Goal: Task Accomplishment & Management: Manage account settings

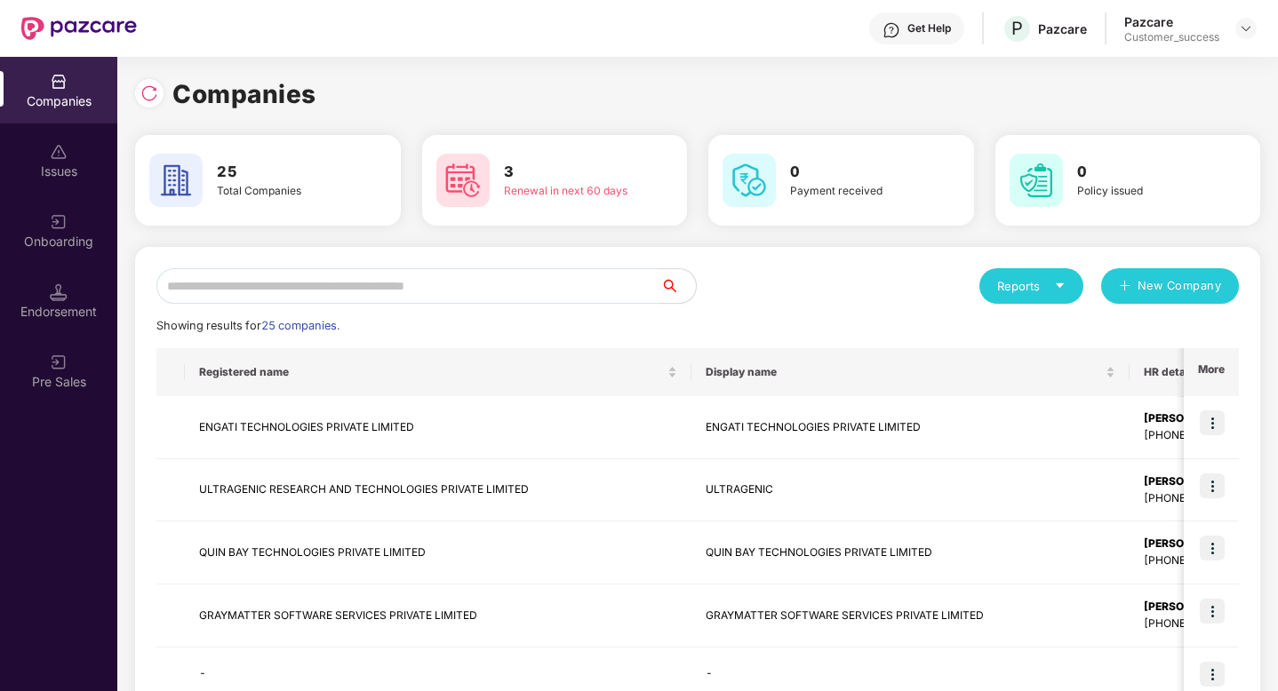
click at [1241, 28] on img at bounding box center [1246, 28] width 14 height 14
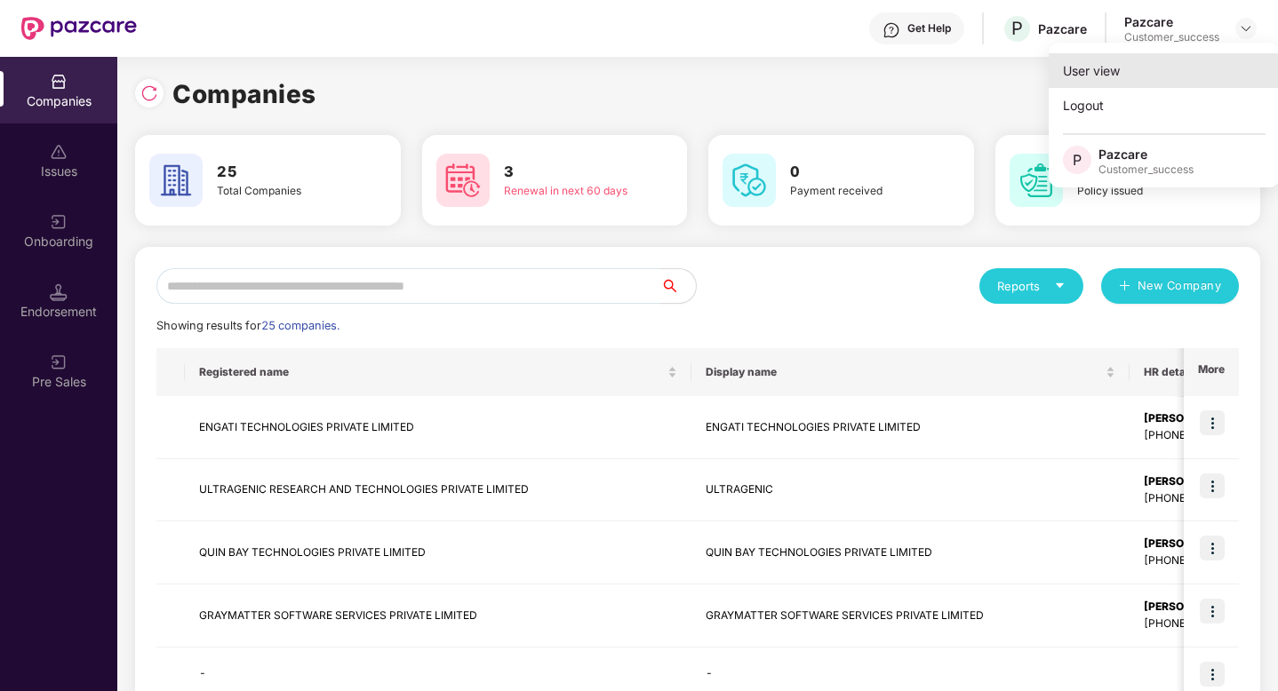
click at [1139, 60] on div "User view" at bounding box center [1164, 70] width 231 height 35
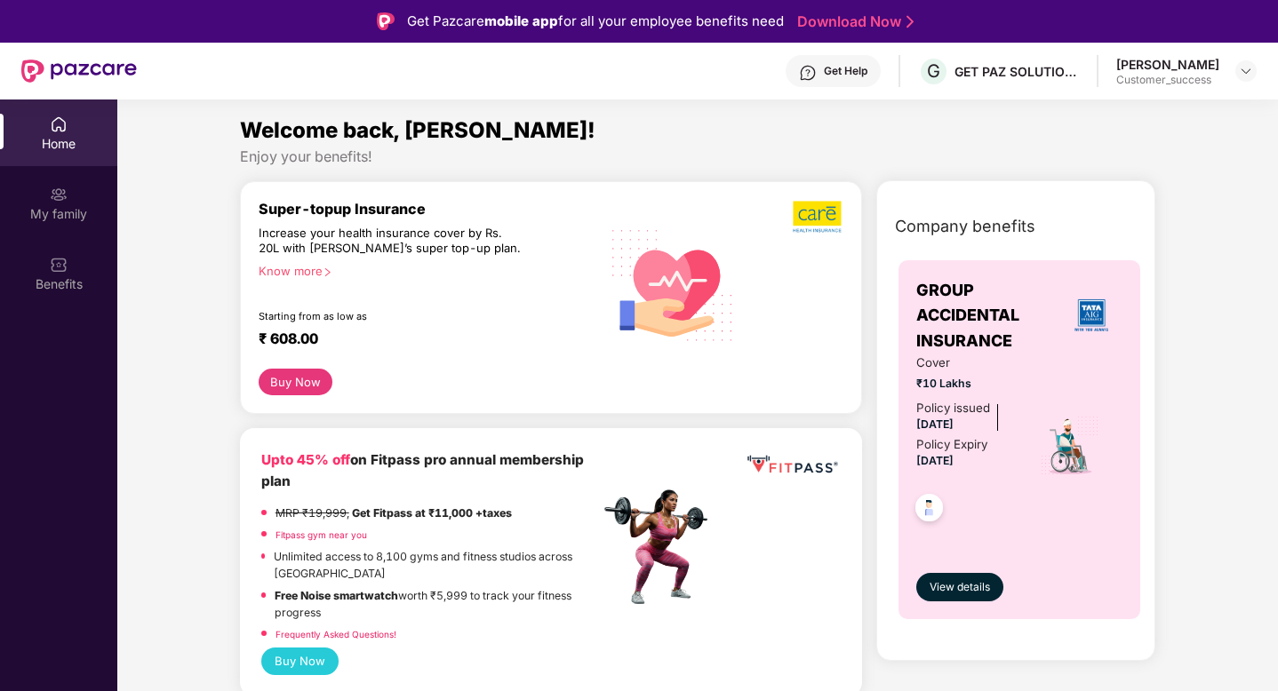
click at [1256, 76] on div at bounding box center [1245, 70] width 21 height 21
click at [1249, 70] on img at bounding box center [1246, 71] width 14 height 14
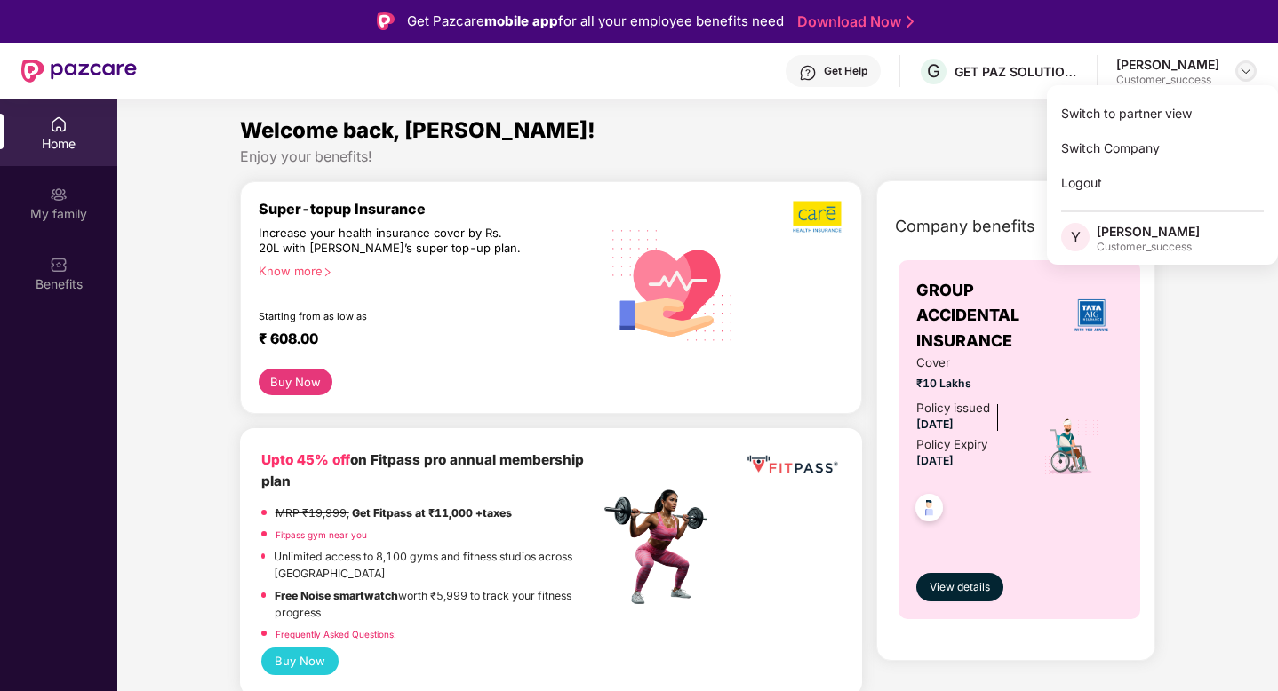
click at [1249, 70] on img at bounding box center [1246, 71] width 14 height 14
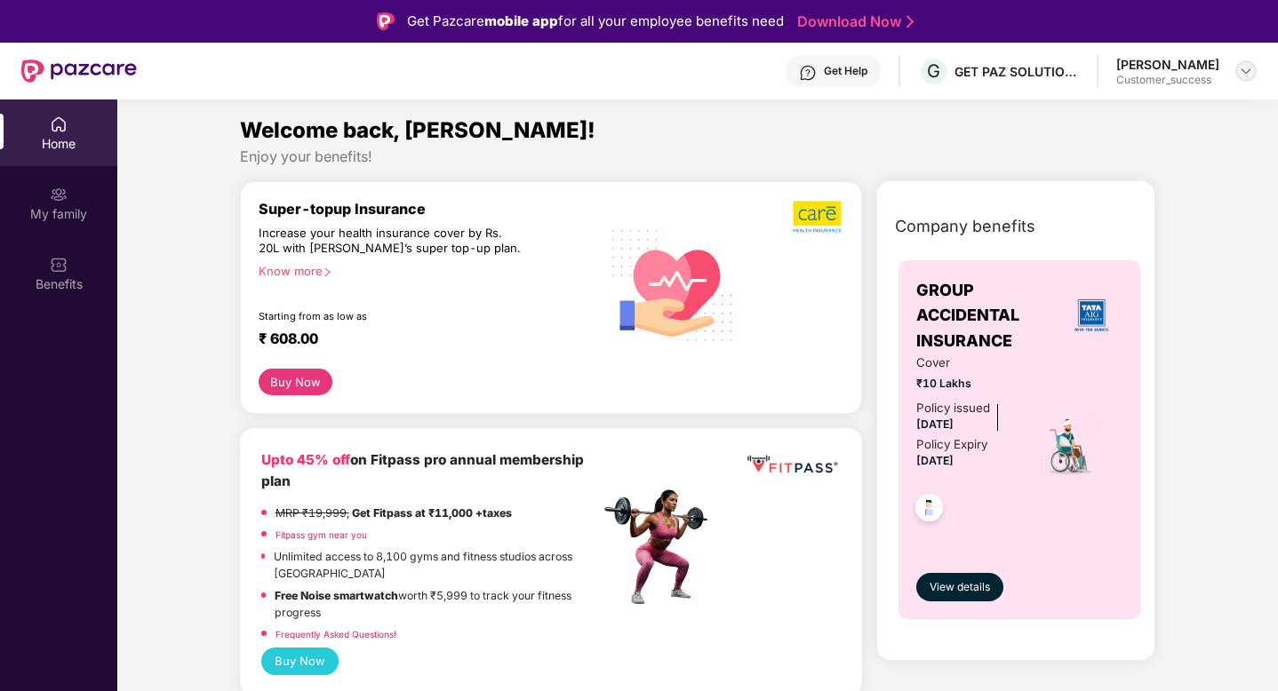
click at [1250, 71] on img at bounding box center [1246, 71] width 14 height 14
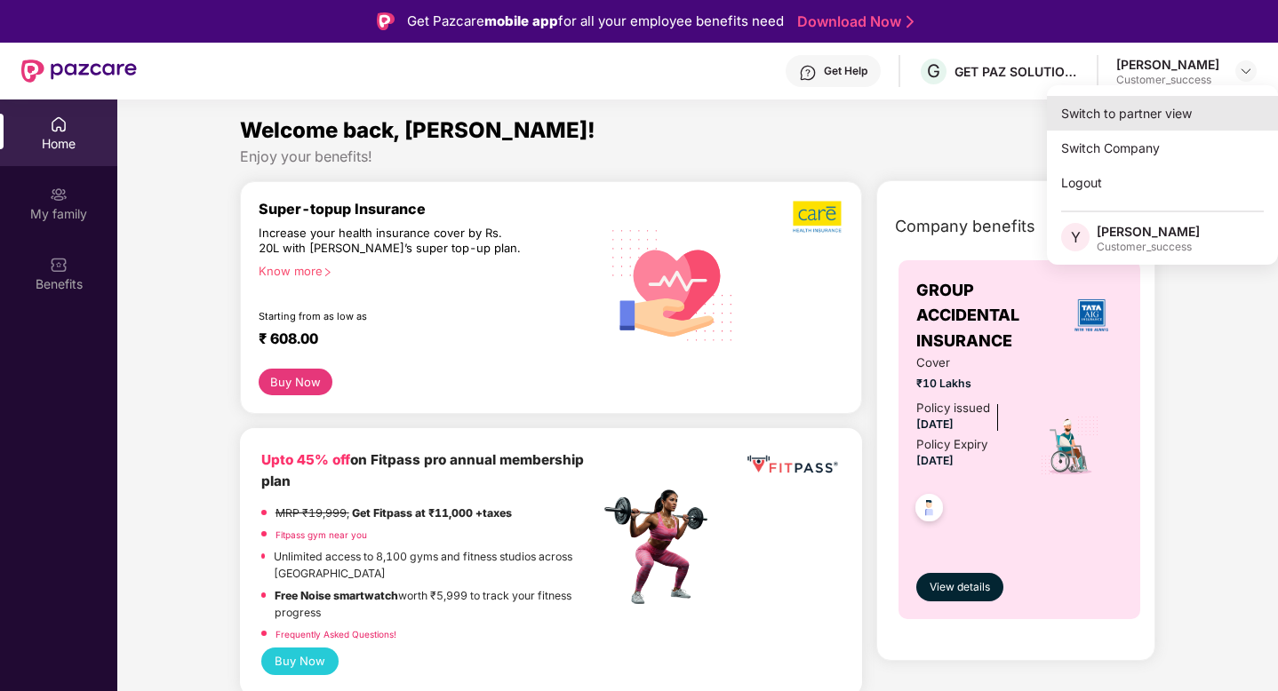
click at [1226, 107] on div "Switch to partner view" at bounding box center [1162, 113] width 231 height 35
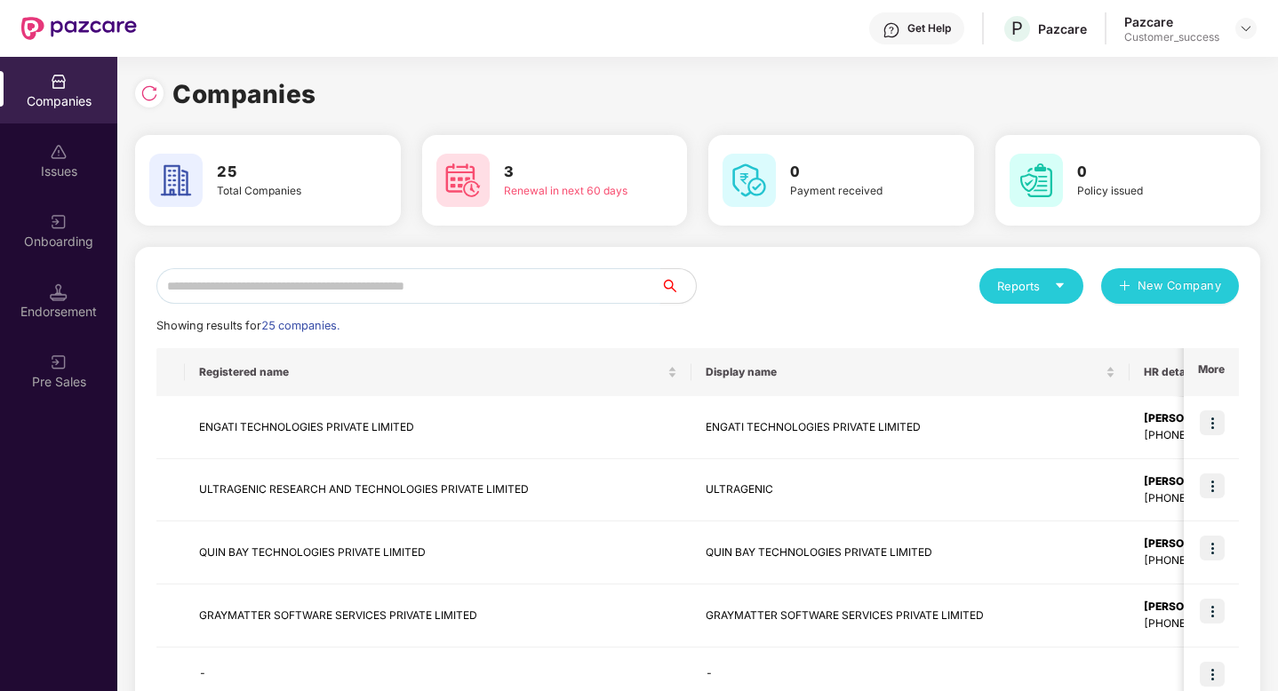
click at [374, 285] on input "text" at bounding box center [408, 286] width 504 height 36
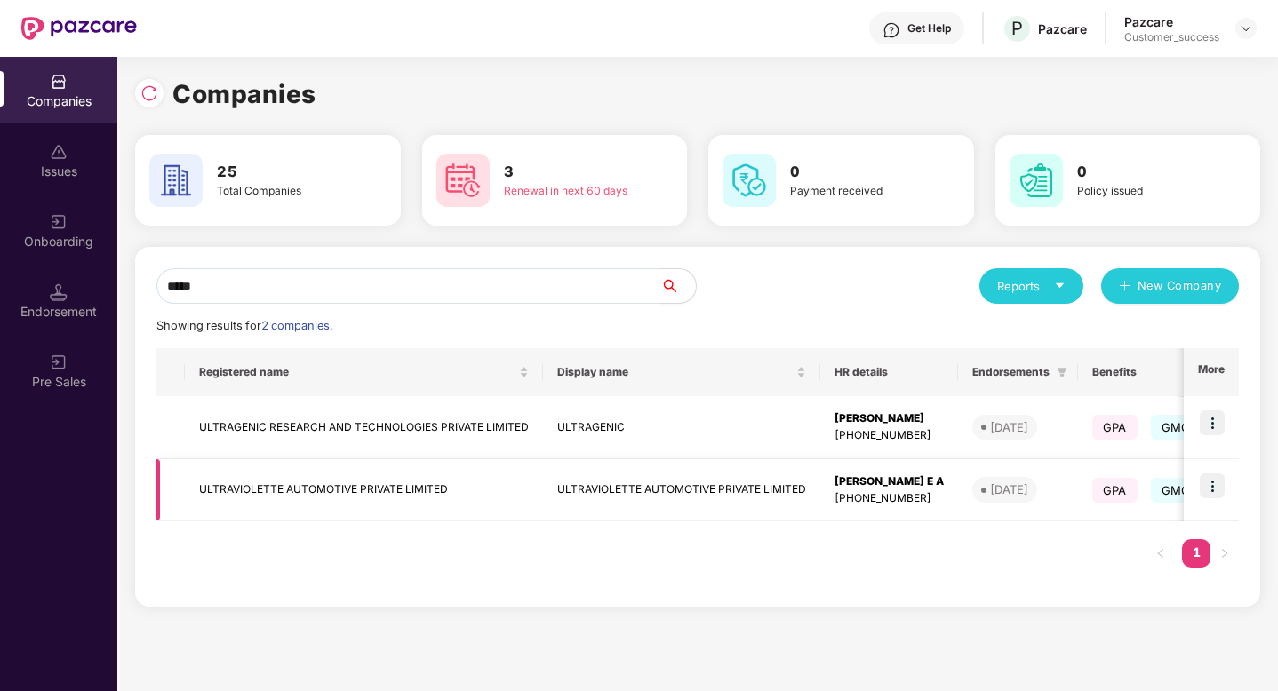
type input "*****"
click at [1219, 491] on img at bounding box center [1212, 486] width 25 height 25
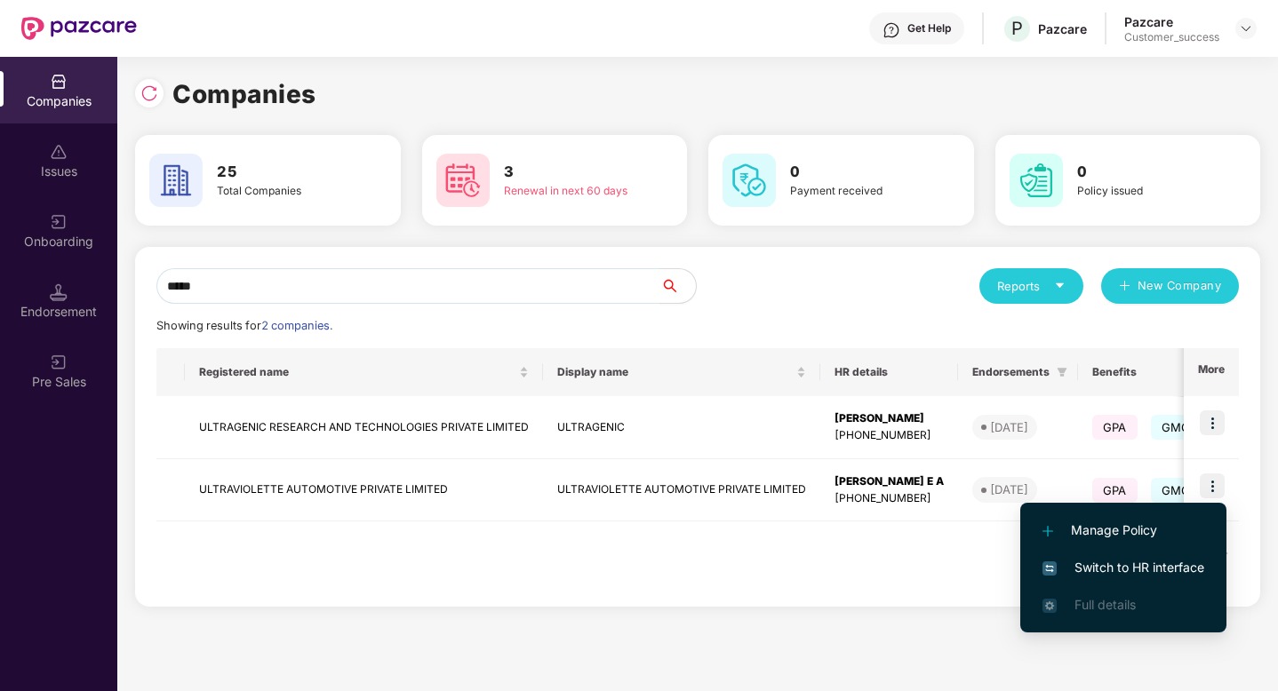
click at [1134, 563] on span "Switch to HR interface" at bounding box center [1124, 568] width 162 height 20
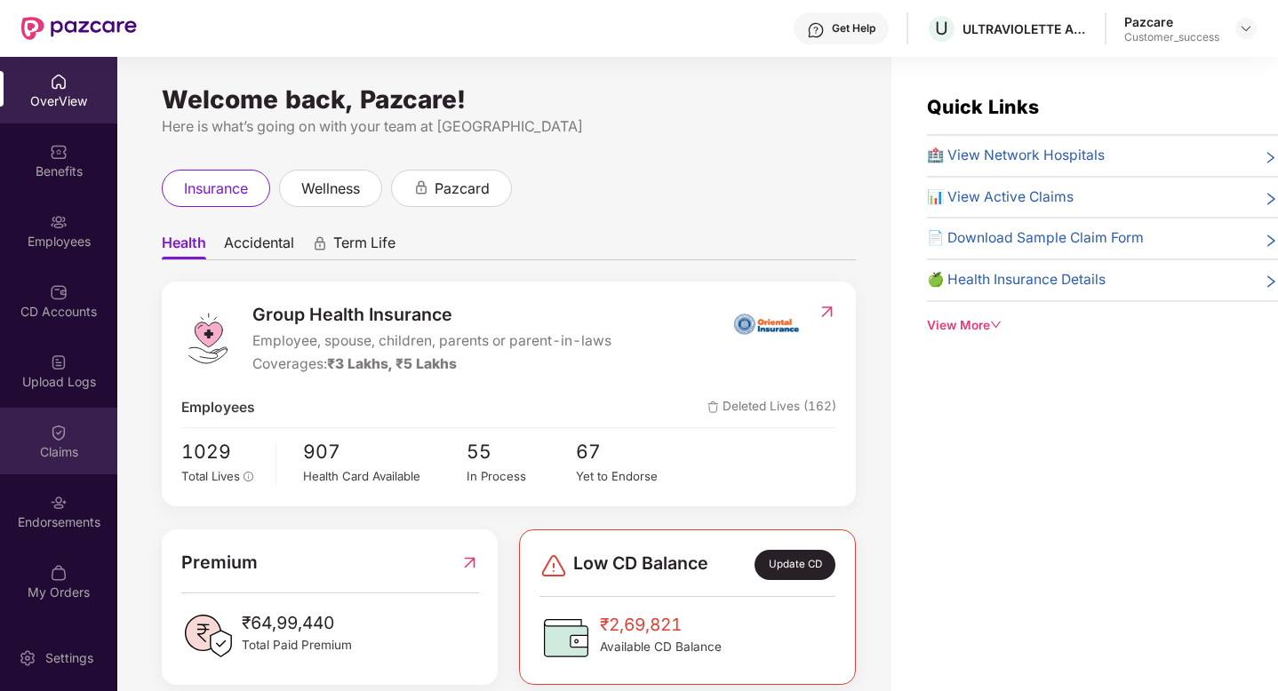
scroll to position [57, 0]
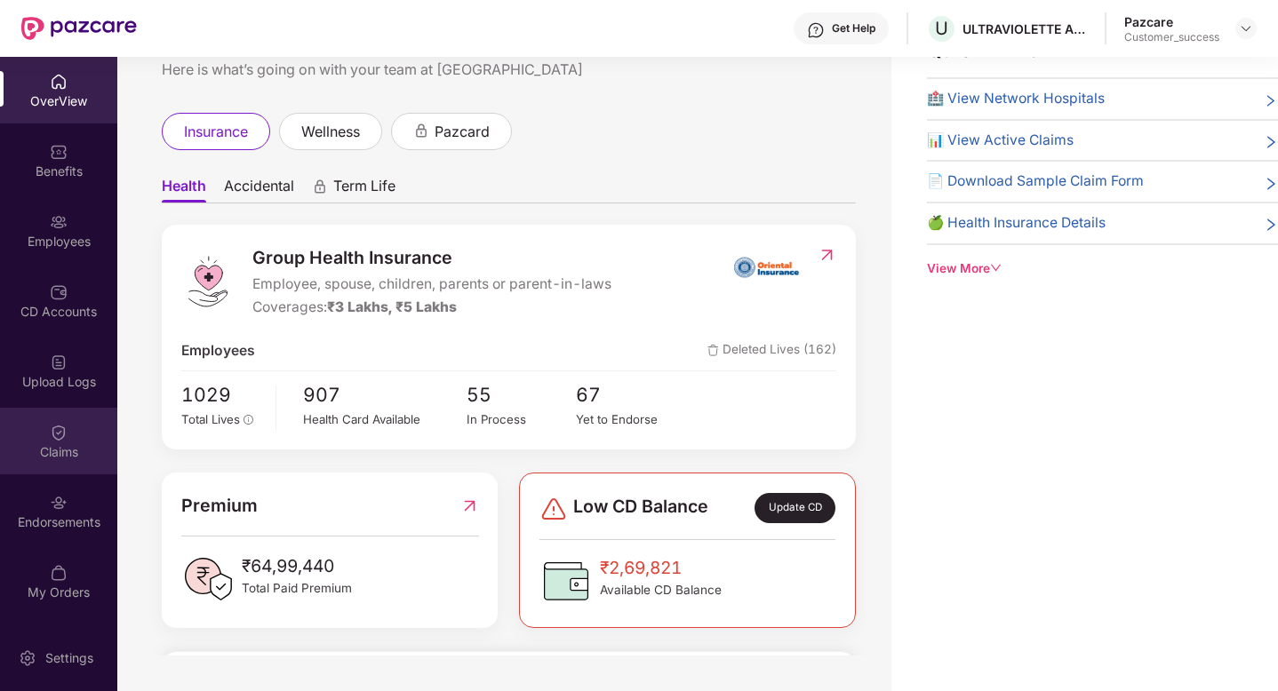
click at [60, 439] on img at bounding box center [59, 433] width 18 height 18
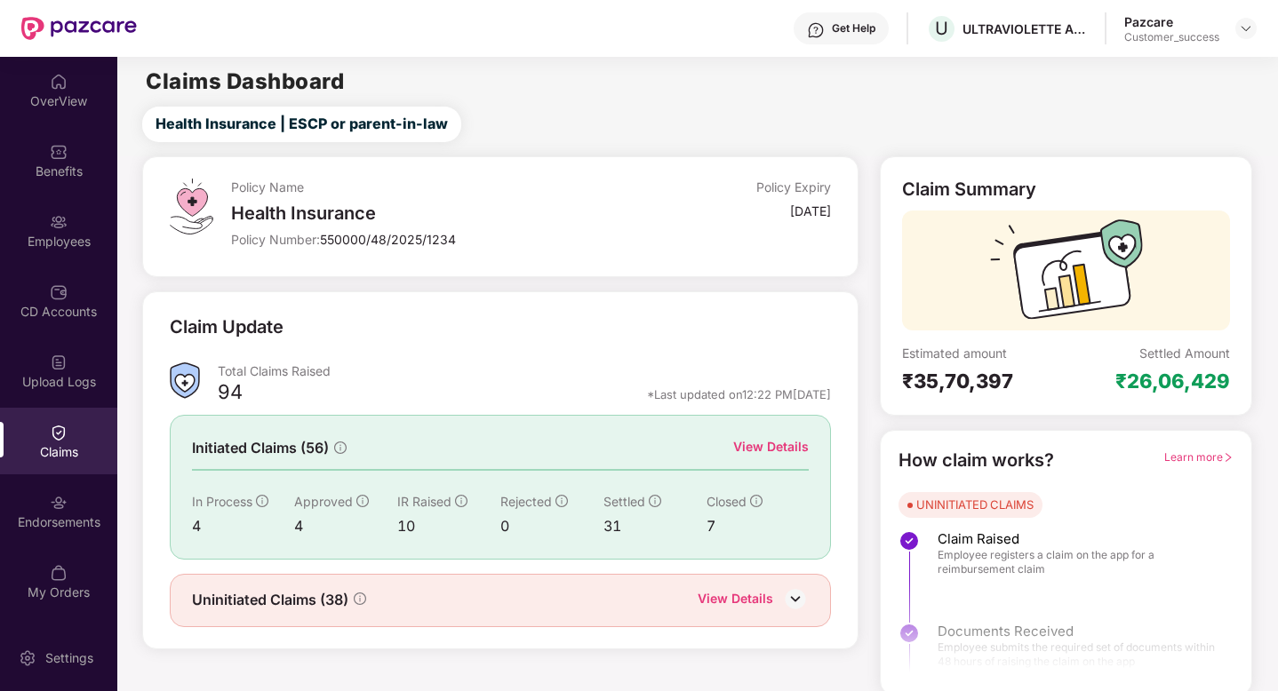
scroll to position [1, 0]
click at [769, 451] on div "View Details" at bounding box center [771, 446] width 76 height 20
